Goal: Transaction & Acquisition: Obtain resource

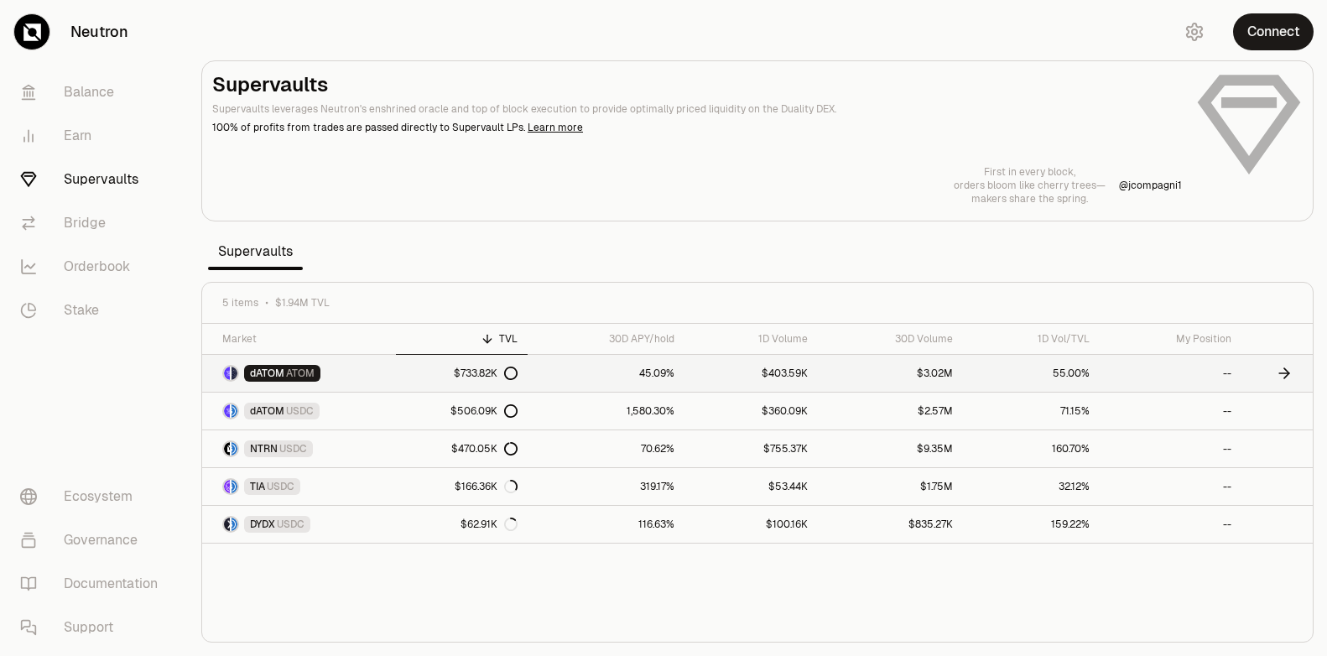
click at [428, 375] on link "$733.82K" at bounding box center [462, 373] width 132 height 37
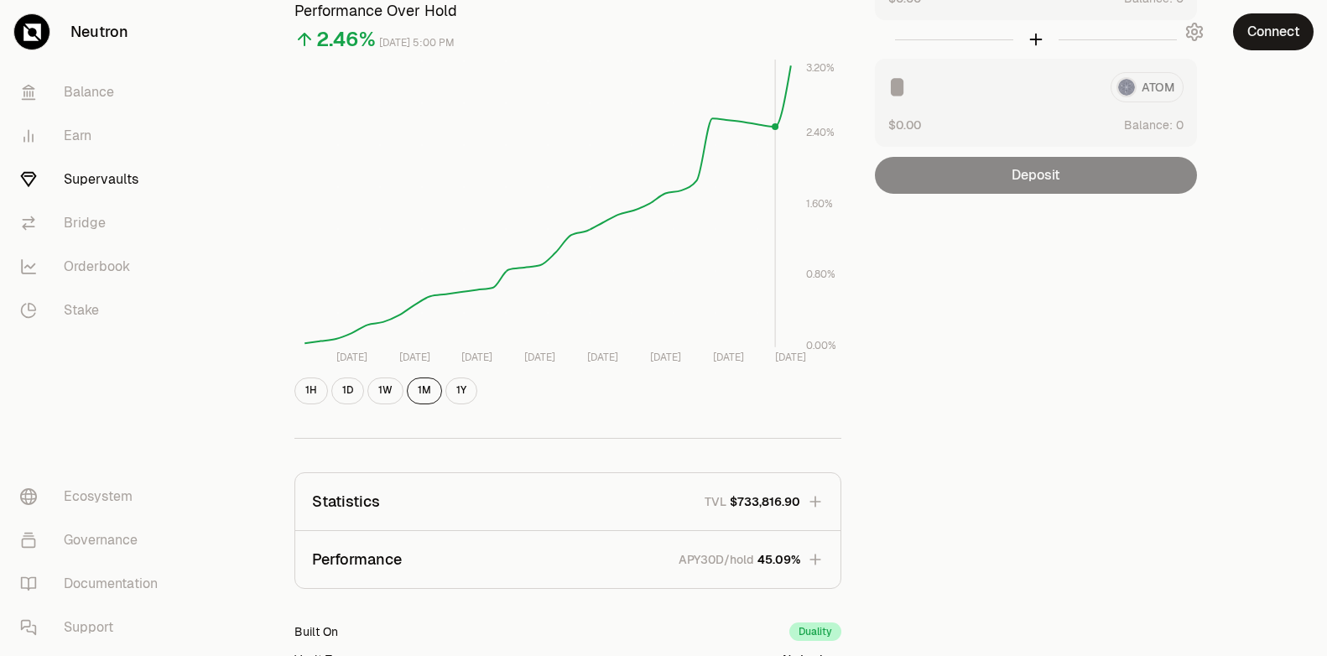
scroll to position [416, 0]
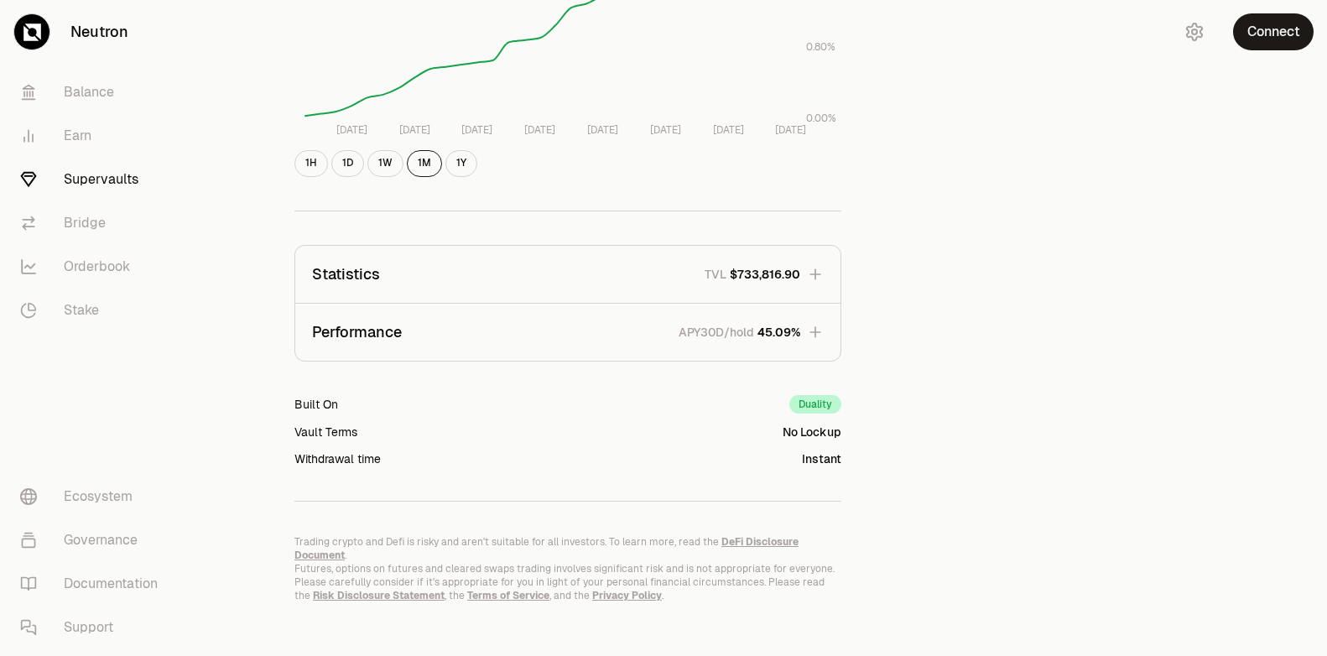
click at [794, 340] on button "Performance APY30D/hold 45.09%" at bounding box center [567, 332] width 545 height 57
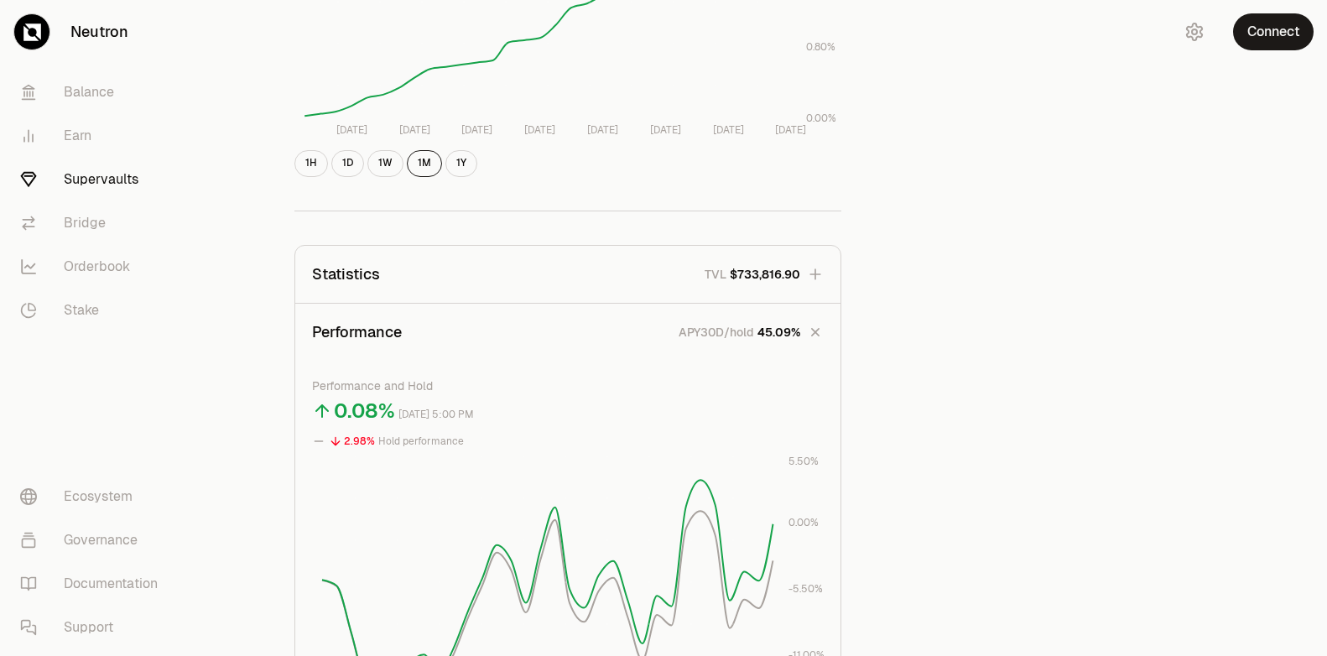
click at [794, 340] on span "45.09%" at bounding box center [778, 332] width 43 height 17
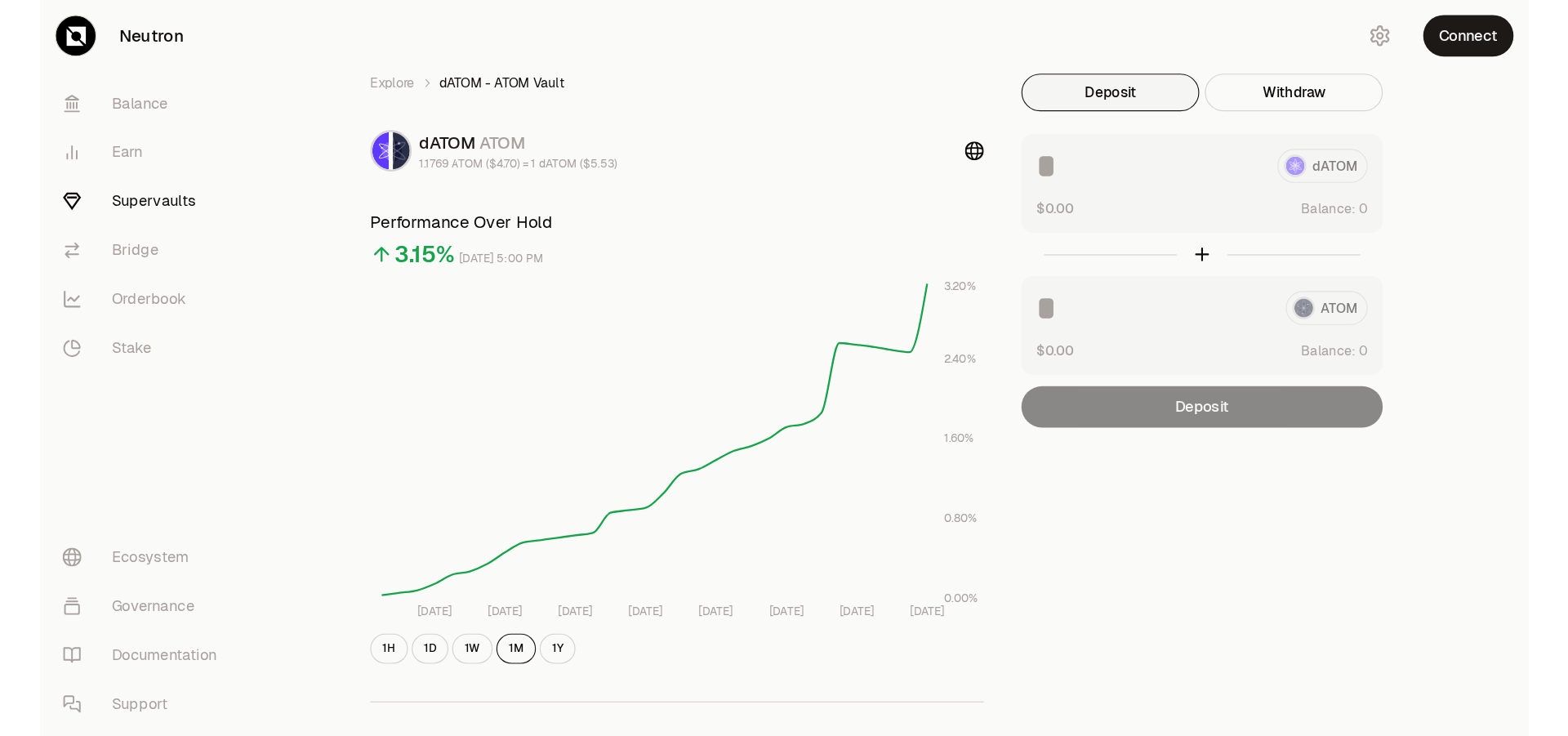
scroll to position [0, 0]
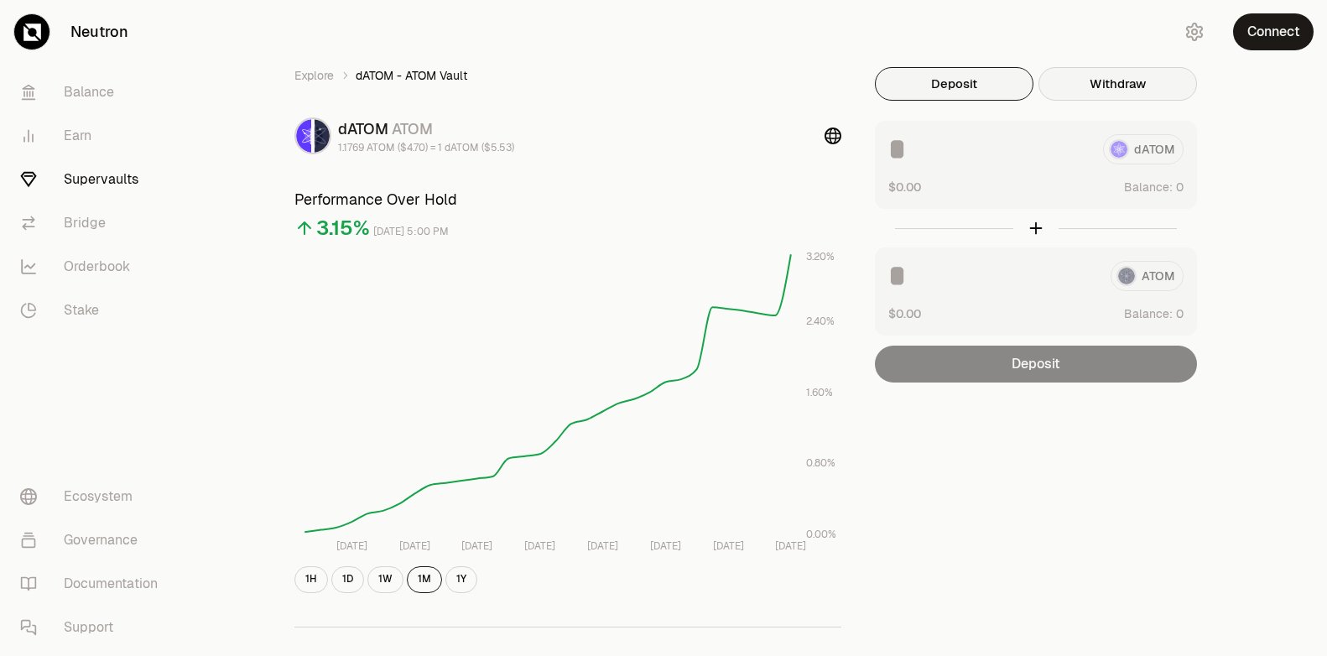
click at [1112, 80] on button "Withdraw" at bounding box center [1118, 84] width 159 height 34
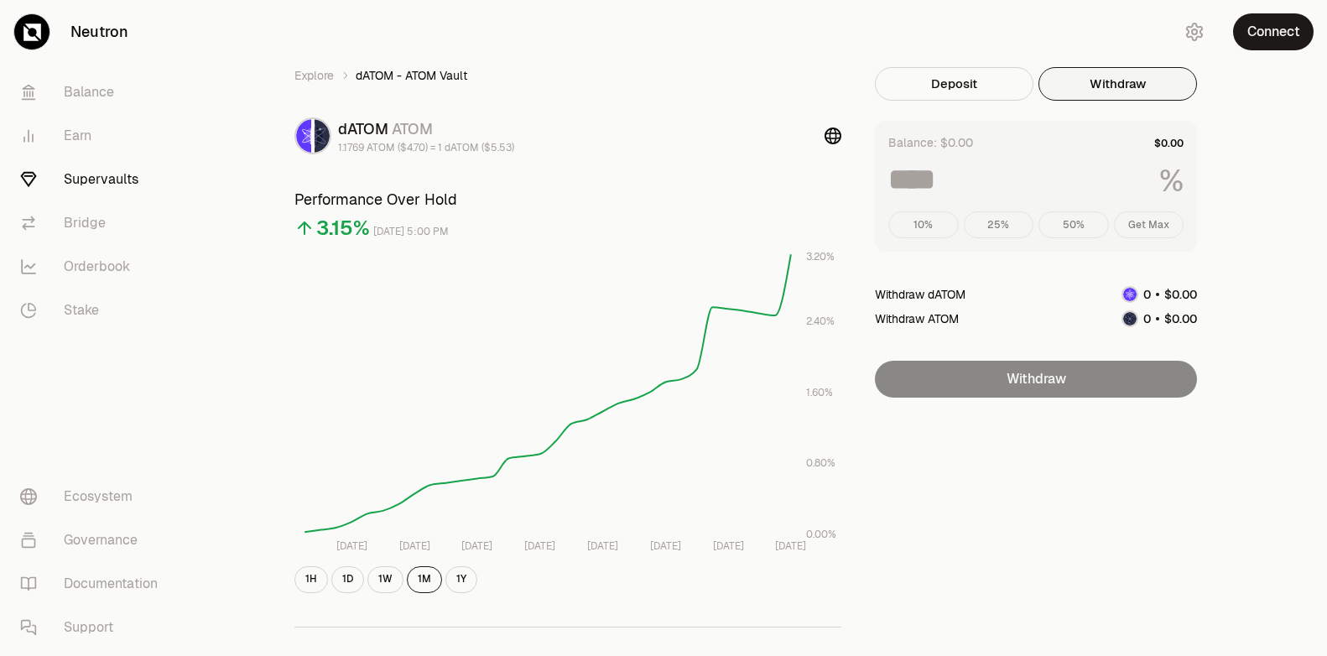
click at [1162, 221] on div "10% 25% 50% Get Max" at bounding box center [1035, 224] width 295 height 27
click at [1153, 210] on div "Balance: $0.00 % 10% 25% 50% Get Max" at bounding box center [1036, 186] width 322 height 131
click at [1268, 30] on button "Connect" at bounding box center [1273, 31] width 81 height 37
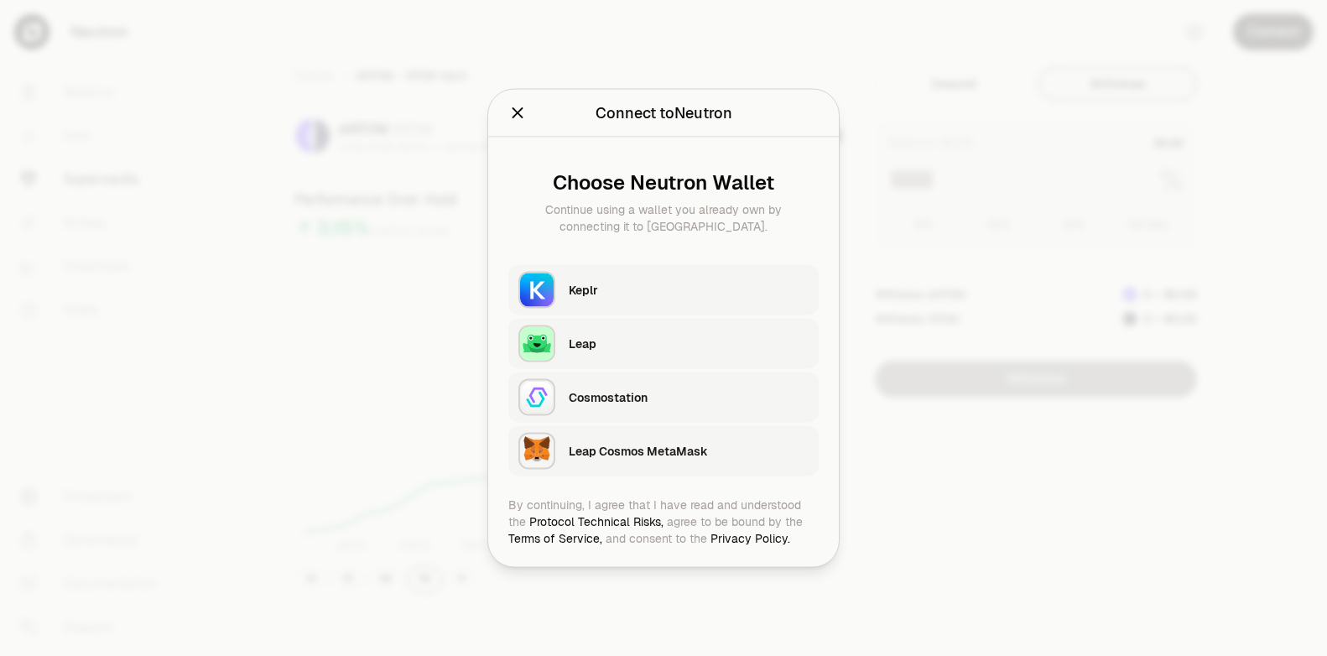
click at [576, 271] on div "Keplr" at bounding box center [694, 290] width 250 height 39
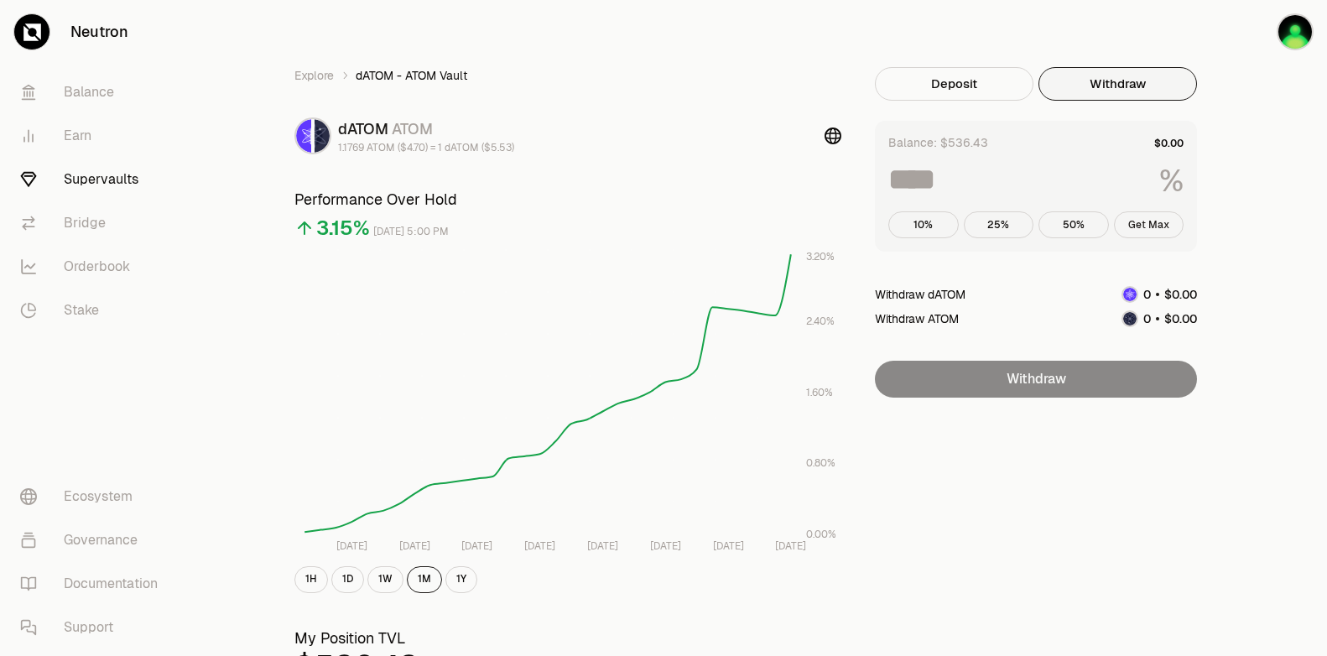
click at [1157, 221] on button "Get Max" at bounding box center [1149, 224] width 70 height 27
type input "***"
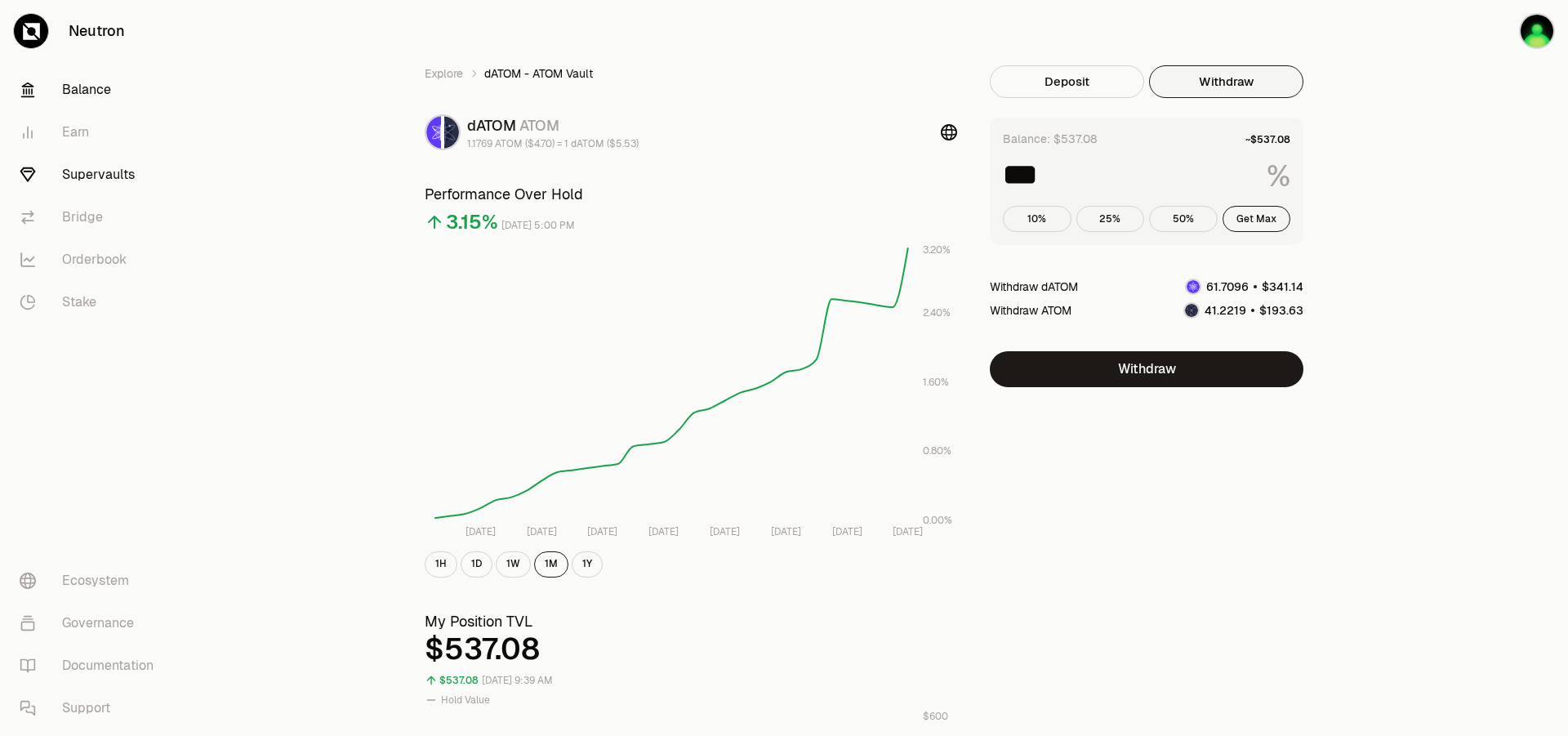
click at [103, 93] on link "Balance" at bounding box center [91, 90] width 169 height 43
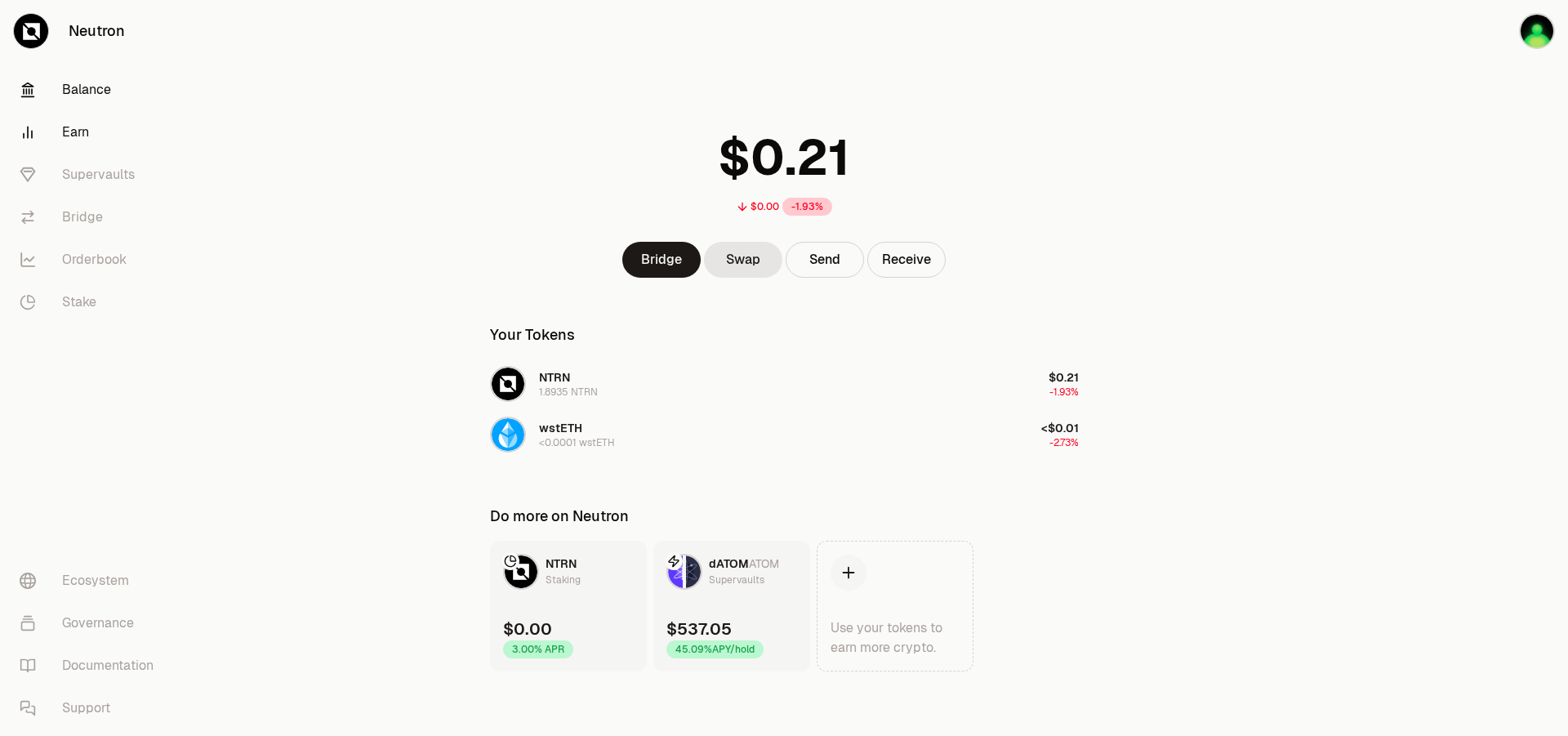
click at [75, 140] on link "Earn" at bounding box center [91, 132] width 169 height 43
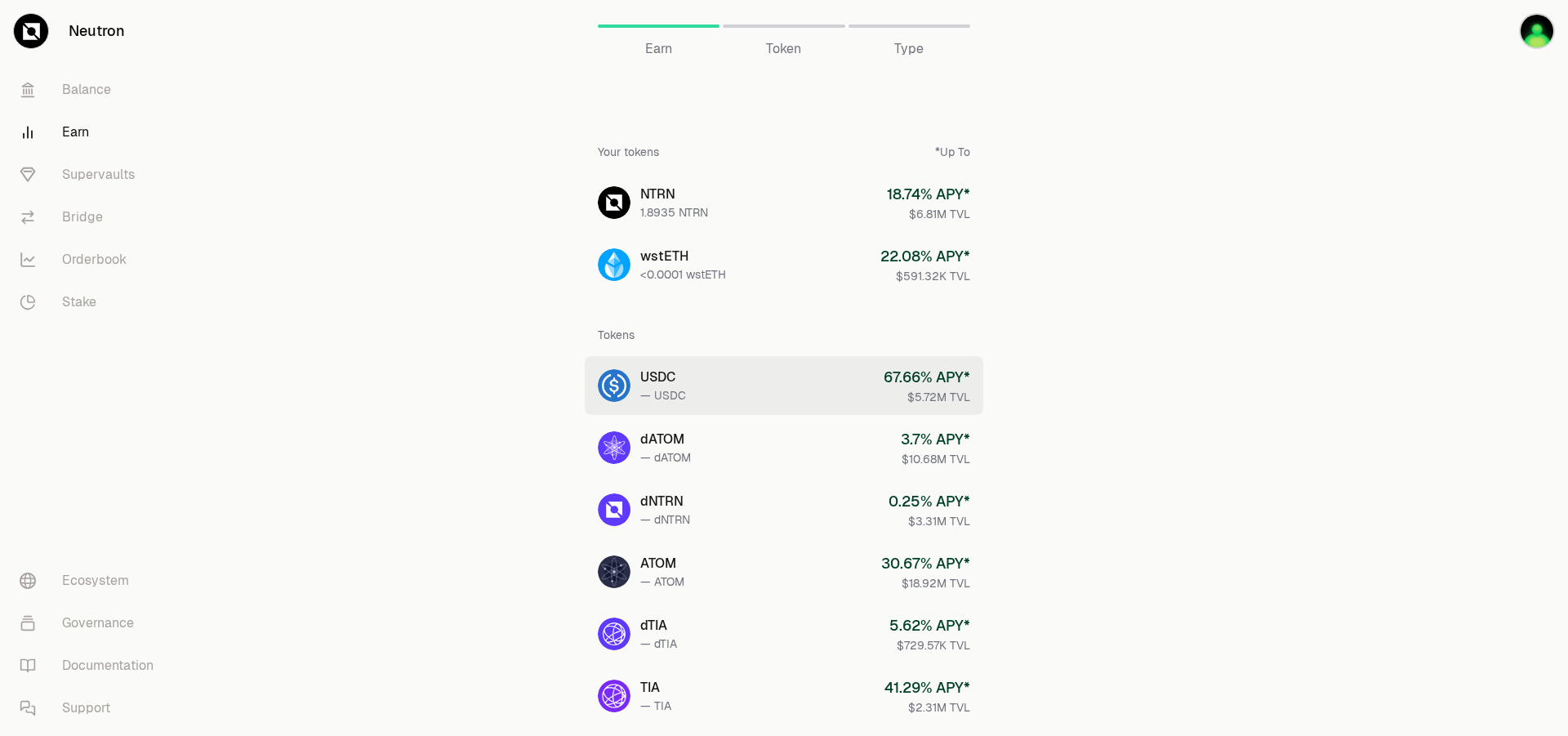
click at [873, 395] on link "USDC — USDC 67.66 % APY* $5.72M TVL" at bounding box center [784, 386] width 398 height 58
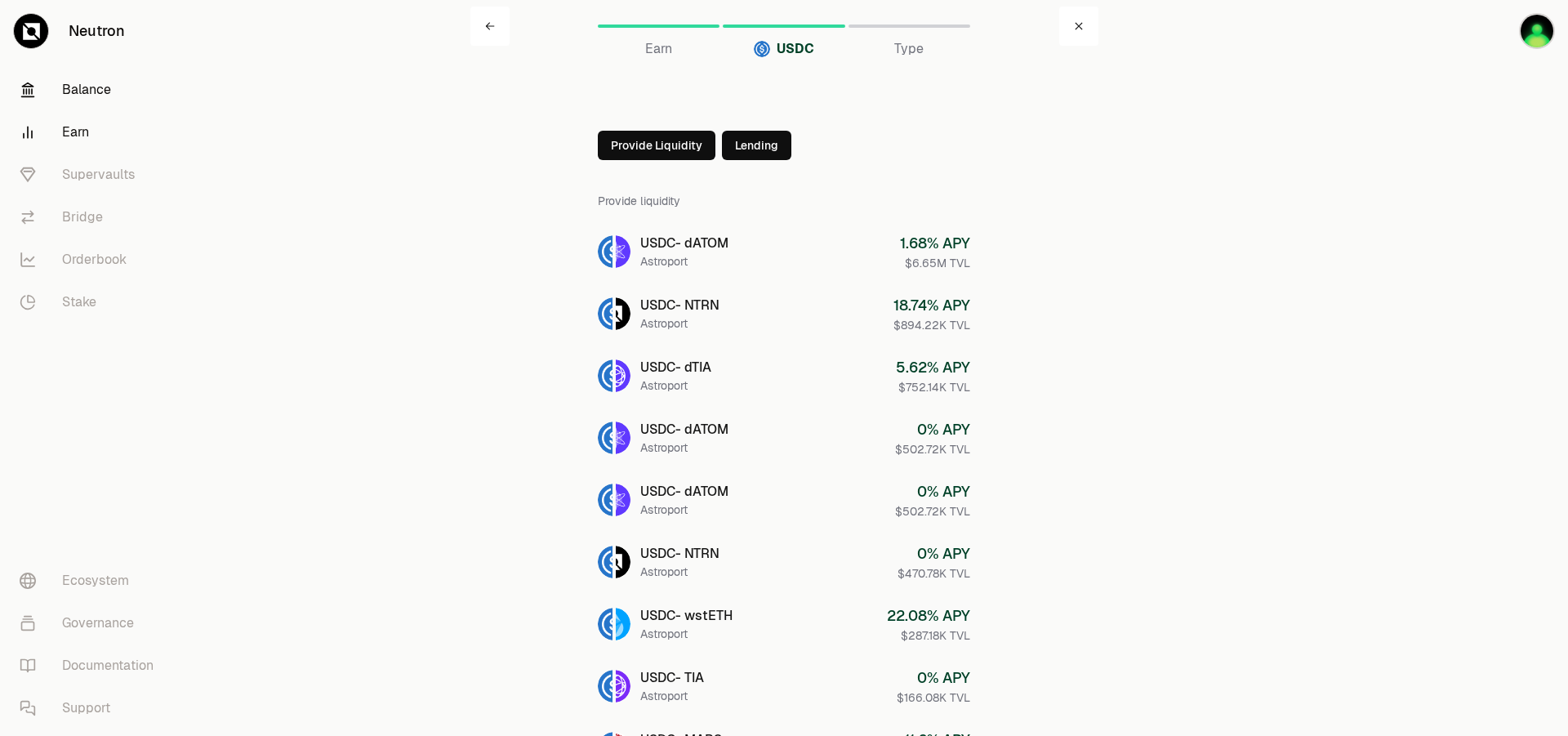
click at [116, 89] on link "Balance" at bounding box center [91, 90] width 169 height 43
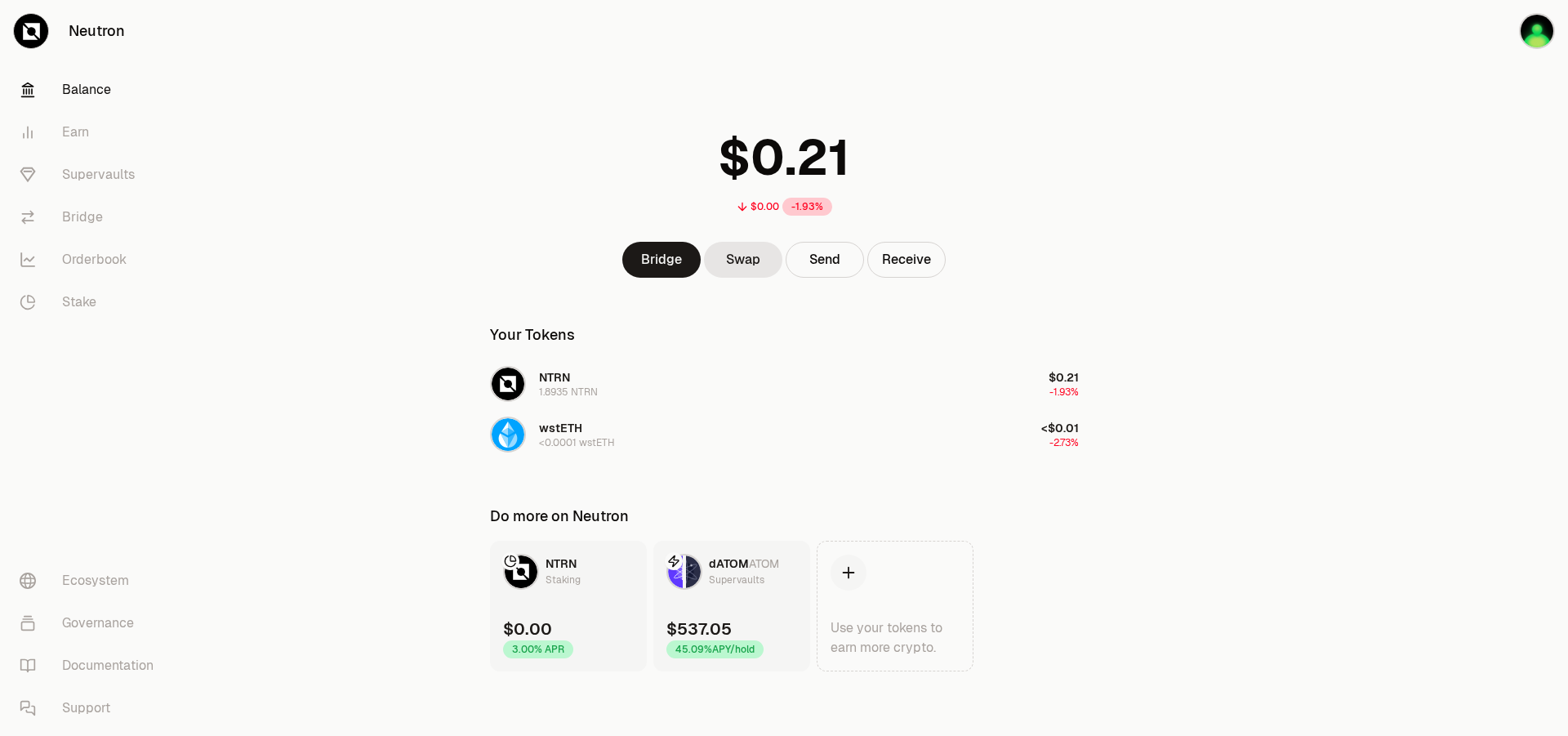
scroll to position [1, 0]
click at [123, 266] on link "Orderbook" at bounding box center [91, 260] width 169 height 43
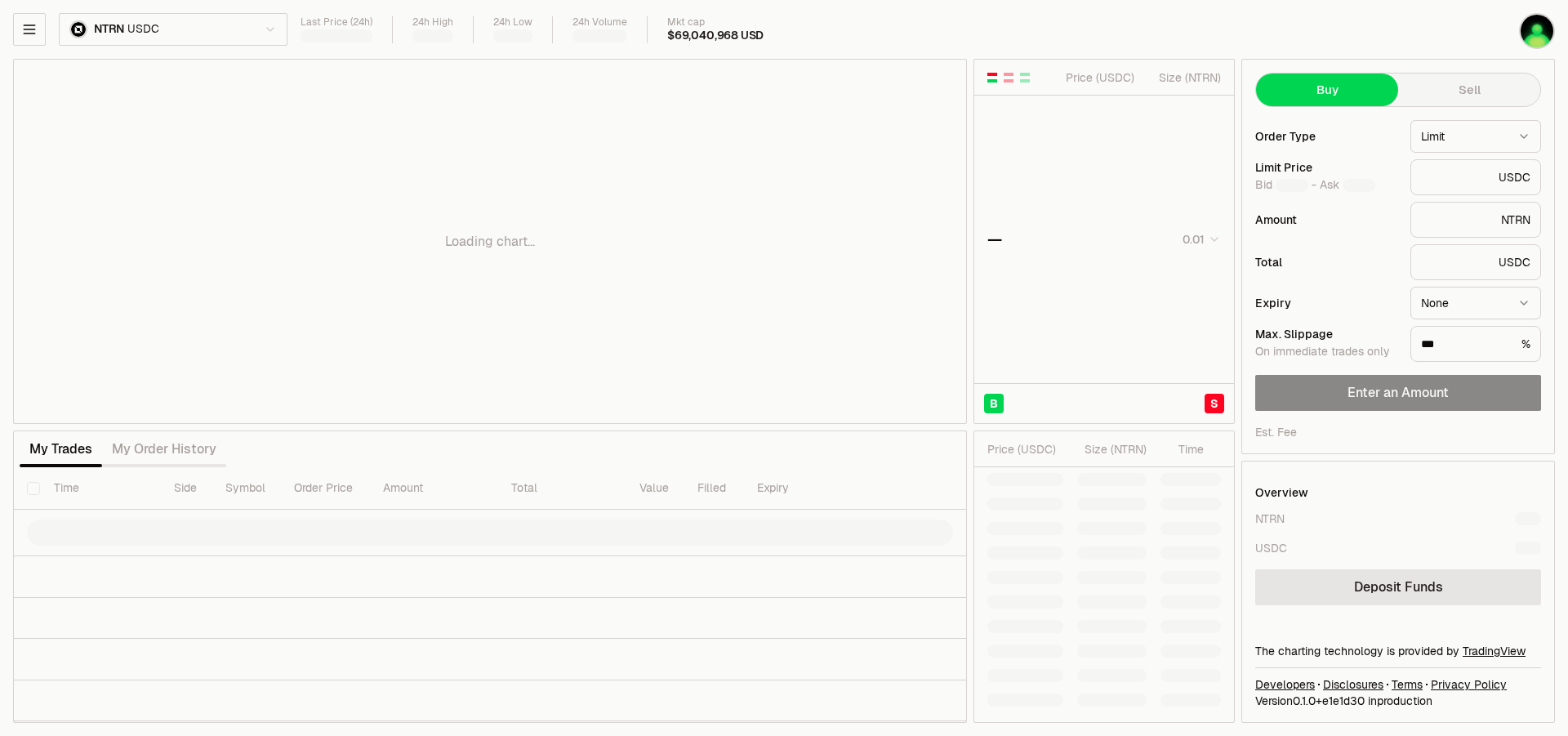
type input "********"
